Goal: Navigation & Orientation: Find specific page/section

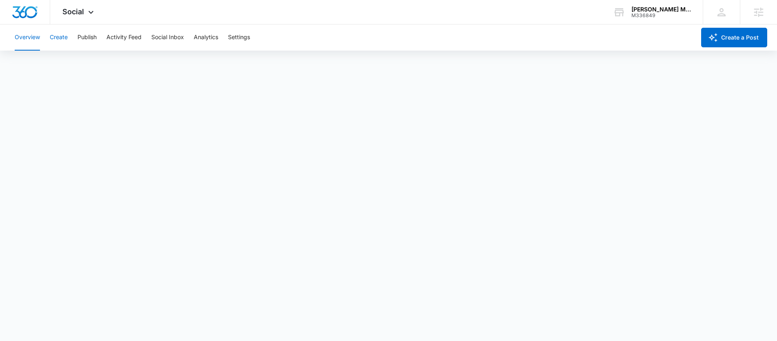
click at [64, 38] on button "Create" at bounding box center [59, 37] width 18 height 26
click at [84, 62] on button "Approvals" at bounding box center [79, 62] width 27 height 23
click at [77, 16] on div "Social Apps Reputation Websites Forms CRM Email Social Content Ads Intelligence…" at bounding box center [79, 12] width 58 height 24
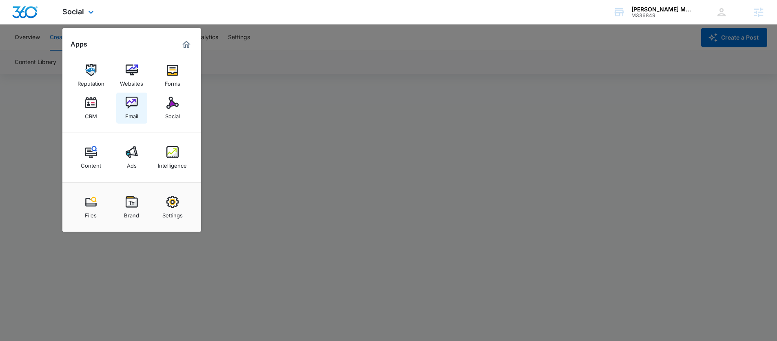
click at [133, 101] on img at bounding box center [132, 103] width 12 height 12
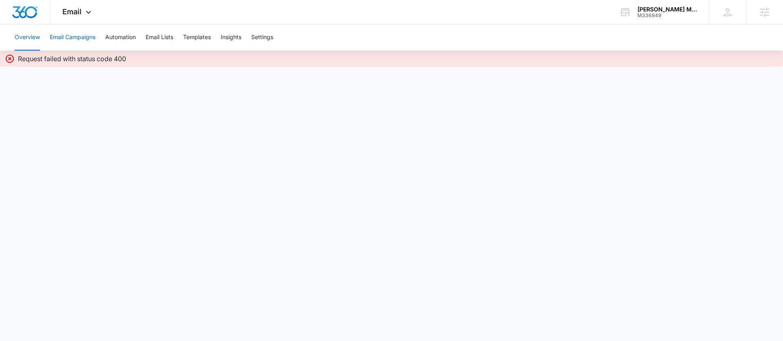
click at [68, 38] on button "Email Campaigns" at bounding box center [73, 37] width 46 height 26
click at [29, 38] on button "Overview" at bounding box center [27, 37] width 25 height 26
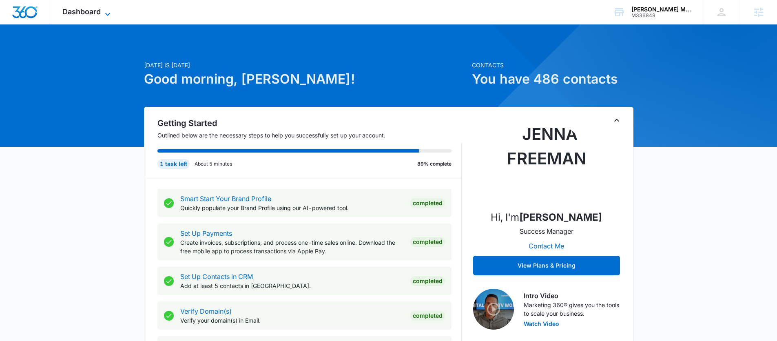
click at [82, 12] on span "Dashboard" at bounding box center [81, 11] width 38 height 9
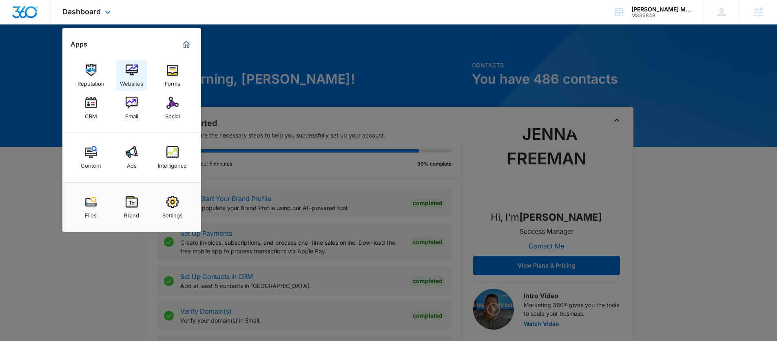
click at [131, 80] on div "Websites" at bounding box center [131, 81] width 23 height 11
